Goal: Obtain resource: Obtain resource

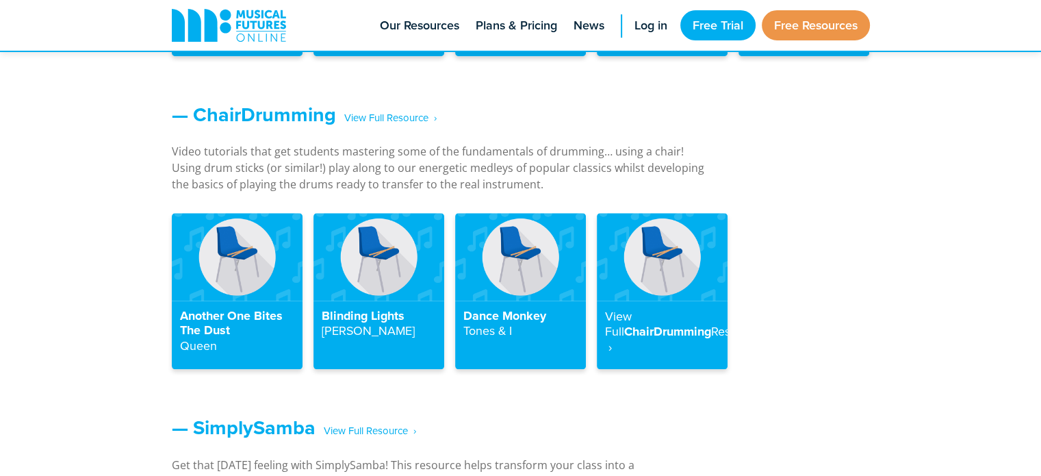
scroll to position [1500, 0]
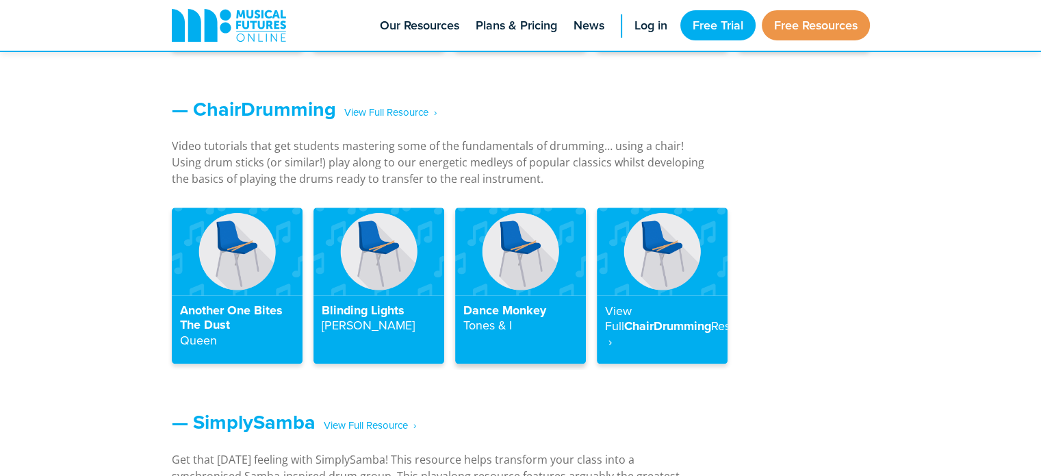
click at [502, 298] on div "Dance Monkey Tones & I" at bounding box center [520, 329] width 131 height 69
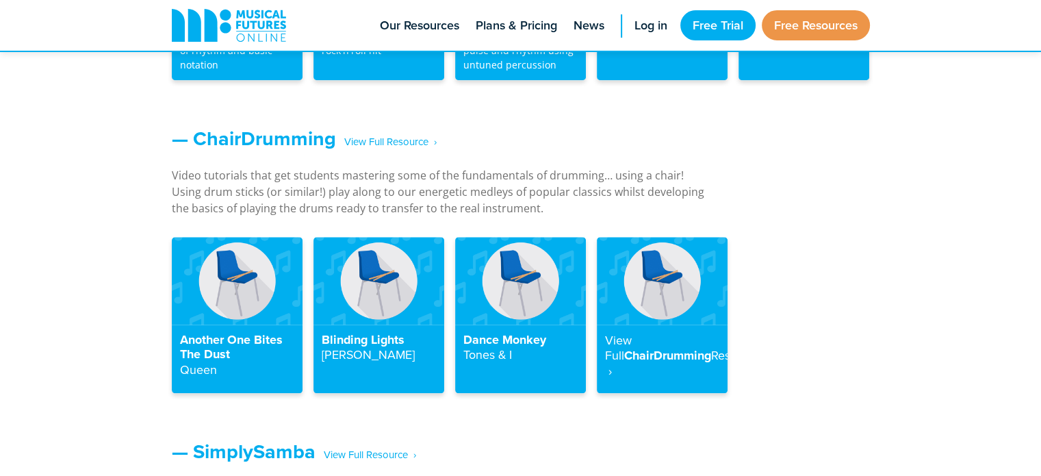
scroll to position [1506, 0]
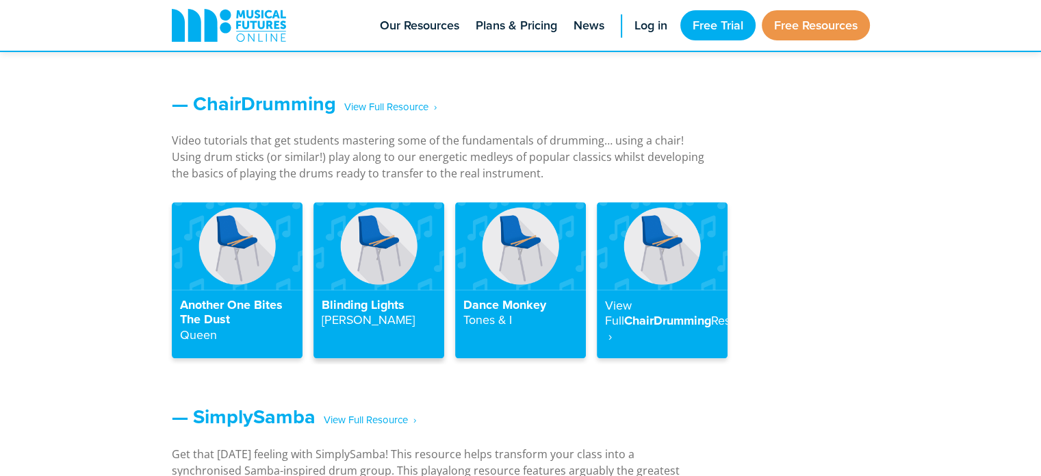
click at [358, 307] on h4 "Blinding Lights The Weeknd" at bounding box center [379, 313] width 114 height 30
